Goal: Navigation & Orientation: Find specific page/section

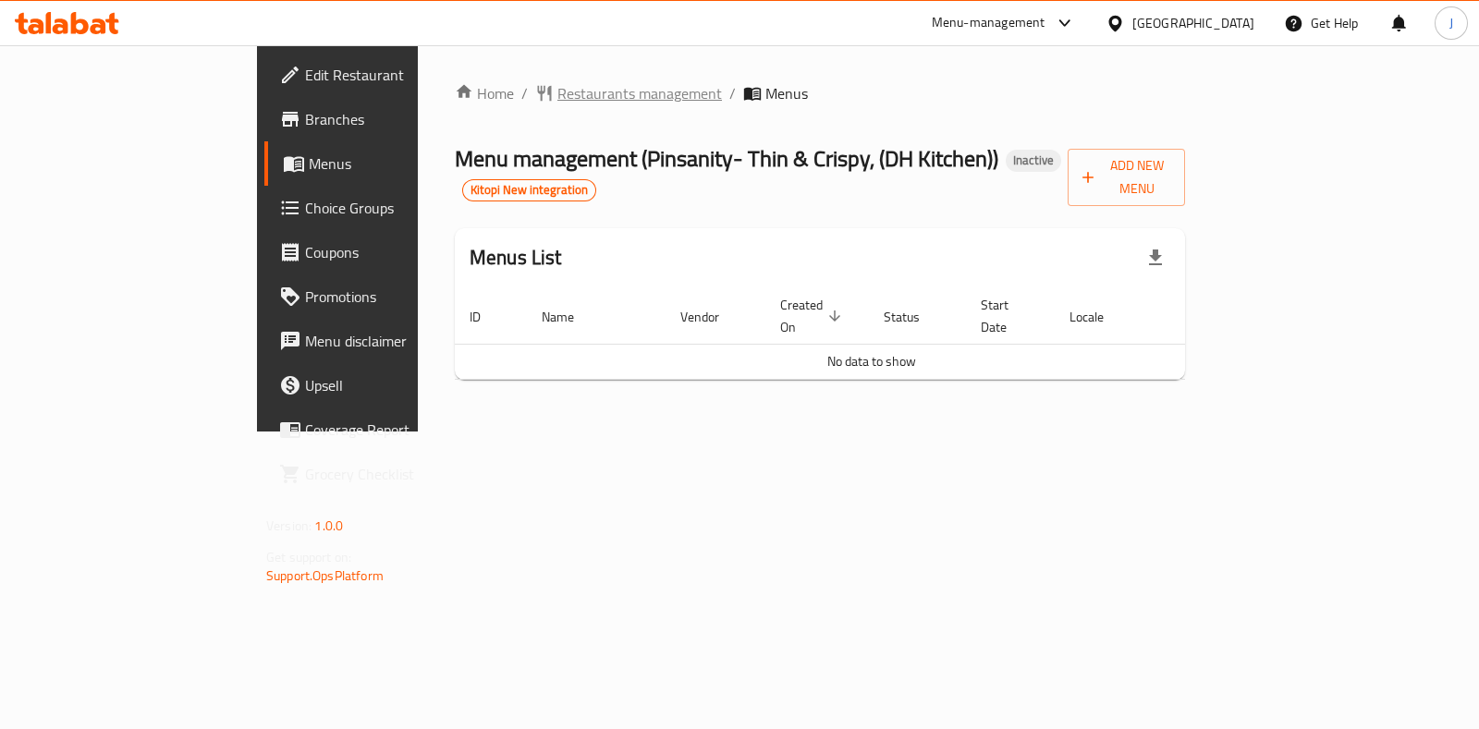
click at [557, 100] on span "Restaurants management" at bounding box center [639, 93] width 165 height 22
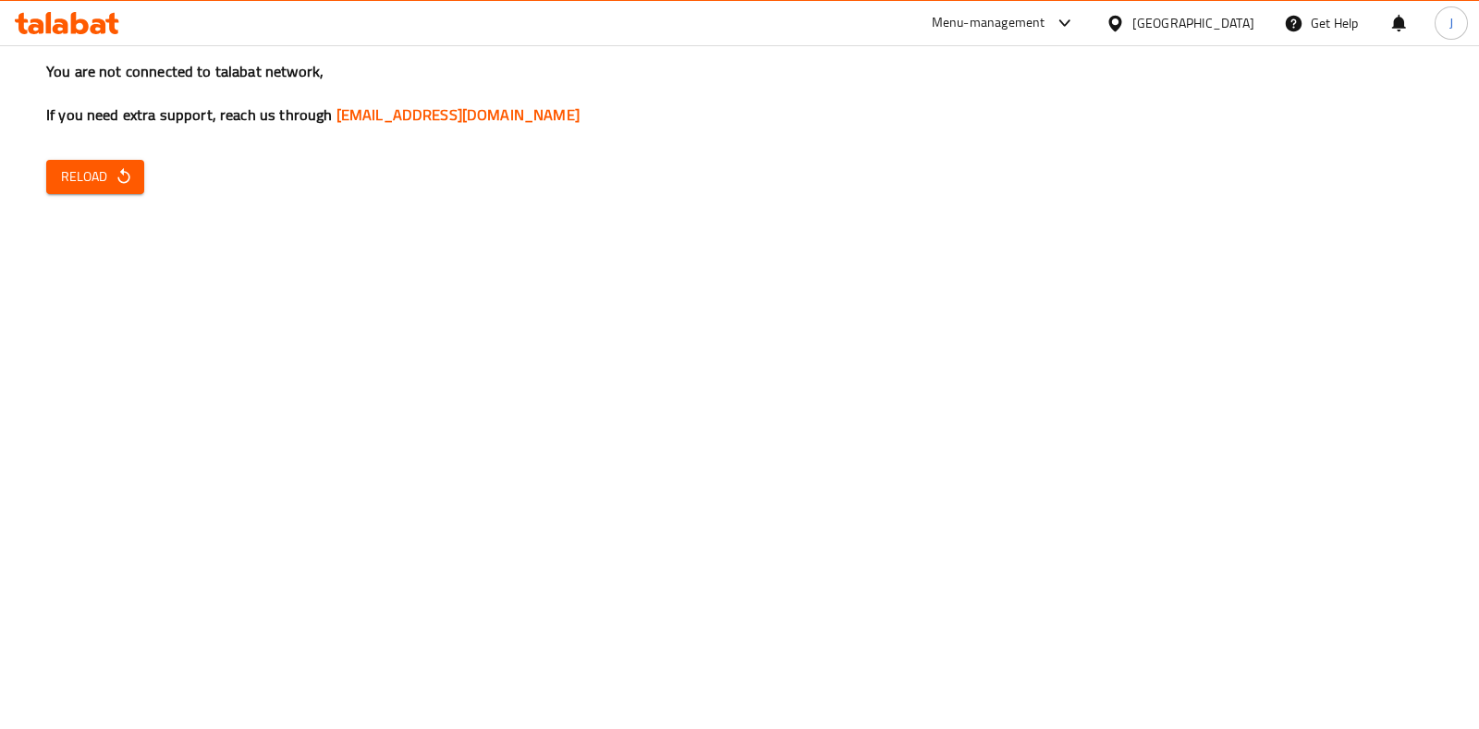
click at [92, 165] on span "Reload" at bounding box center [95, 176] width 68 height 23
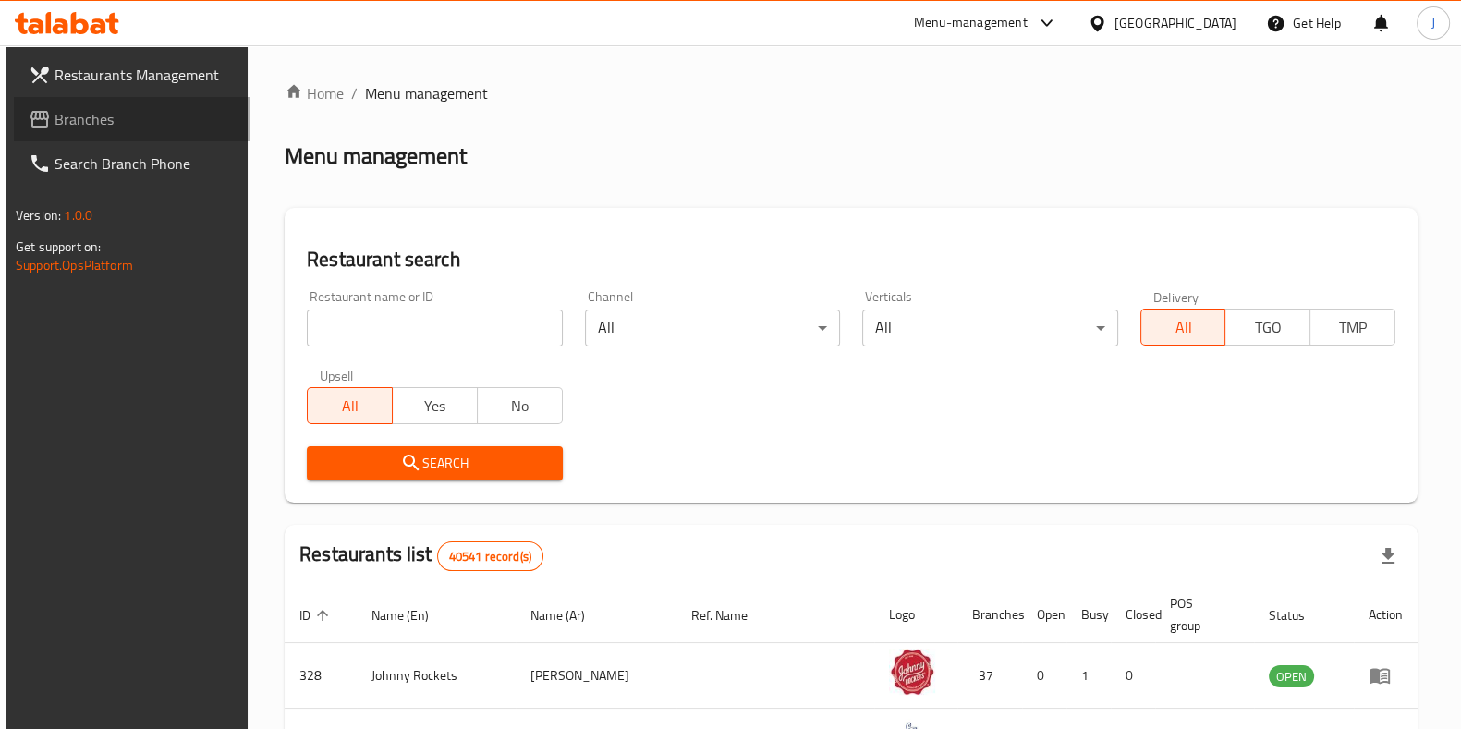
click at [58, 118] on span "Branches" at bounding box center [145, 119] width 181 height 22
